Goal: Transaction & Acquisition: Purchase product/service

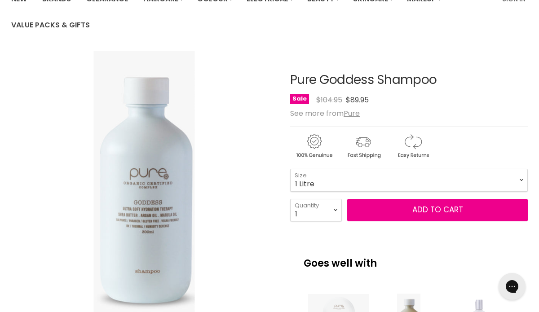
scroll to position [128, 0]
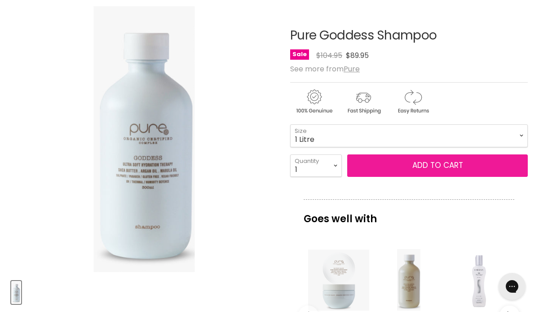
click at [426, 168] on span "Add to cart" at bounding box center [437, 165] width 51 height 11
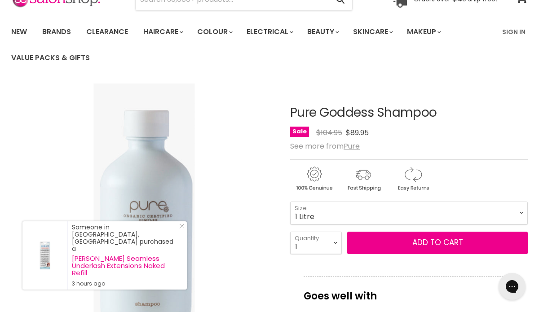
scroll to position [52, 0]
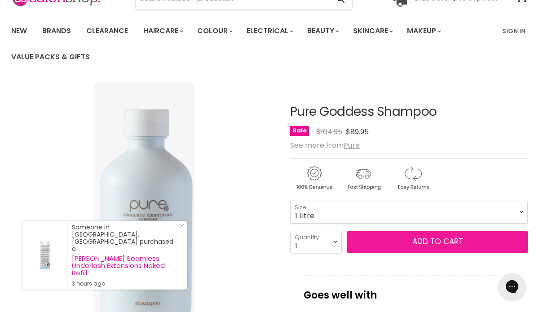
click at [422, 241] on span "Add to cart" at bounding box center [437, 241] width 51 height 11
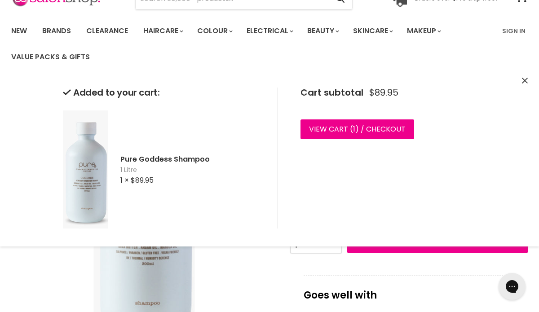
click at [522, 81] on icon "Close" at bounding box center [525, 81] width 6 height 6
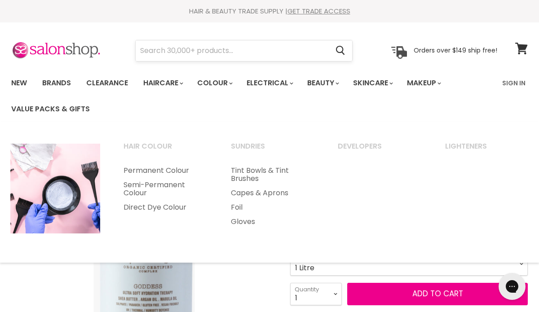
scroll to position [0, 0]
click at [225, 52] on input "Search" at bounding box center [232, 50] width 193 height 21
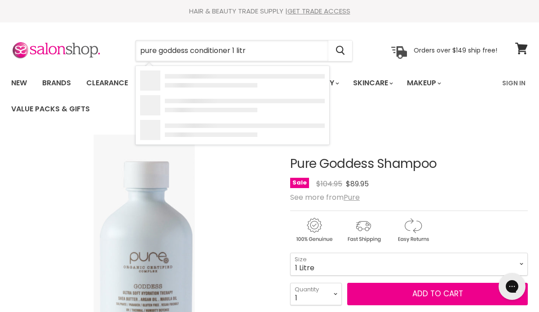
type input "pure goddess conditioner 1 litre"
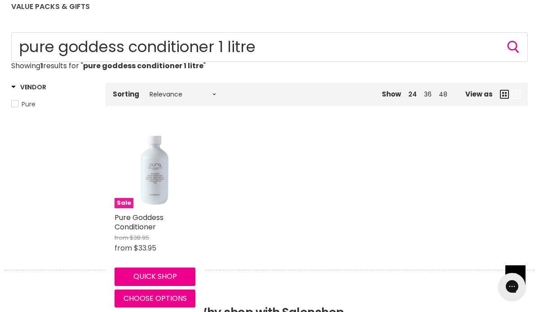
click at [163, 167] on img "Main content" at bounding box center [155, 167] width 31 height 81
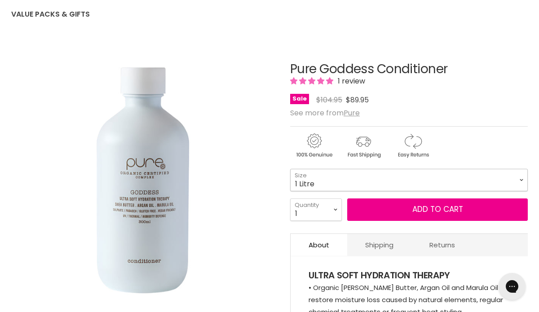
select select "1 Litre"
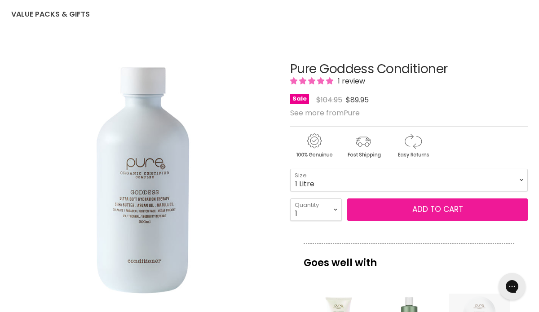
click at [387, 206] on button "Add to cart" at bounding box center [437, 209] width 180 height 22
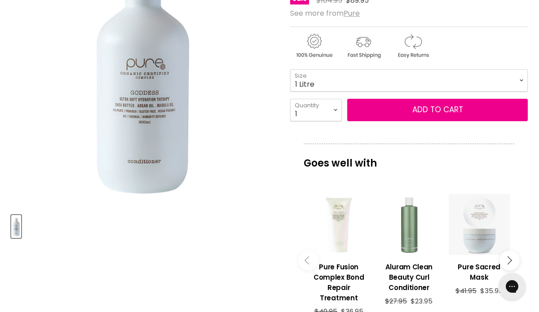
scroll to position [196, 0]
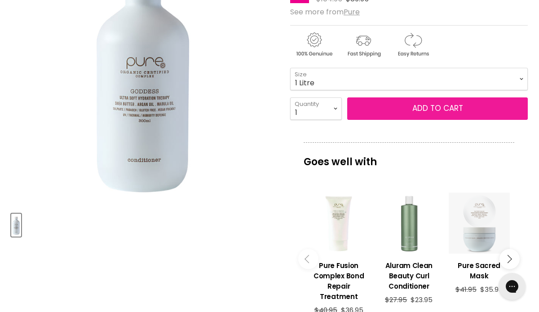
click at [435, 105] on button "Add to cart" at bounding box center [437, 108] width 180 height 22
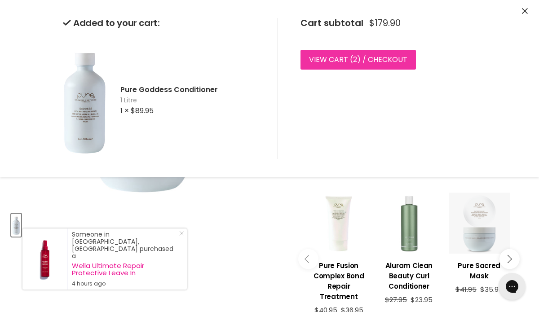
click at [382, 58] on link "View cart ( 2 ) / Checkout" at bounding box center [357, 60] width 115 height 20
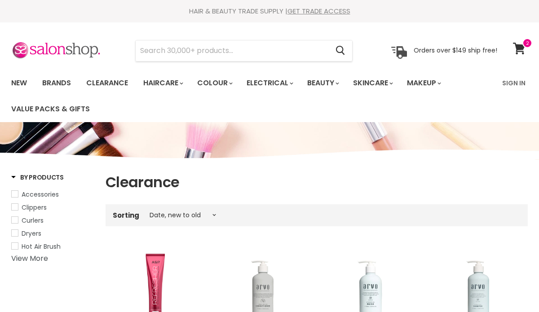
select select "created-descending"
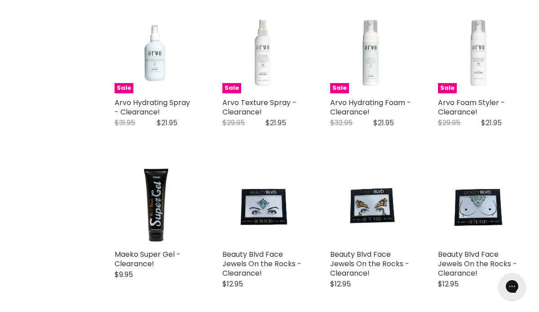
scroll to position [397, 0]
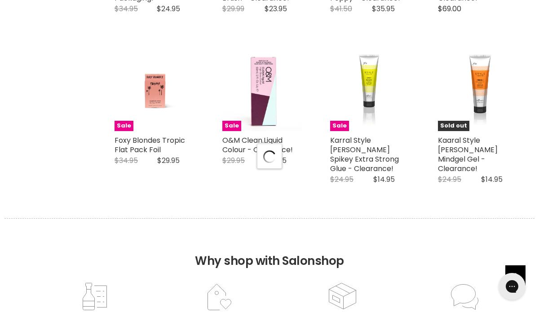
select select "created-descending"
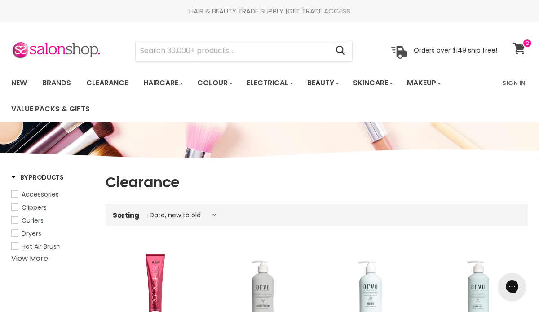
click at [523, 48] on icon at bounding box center [519, 49] width 12 height 12
